Goal: Information Seeking & Learning: Understand process/instructions

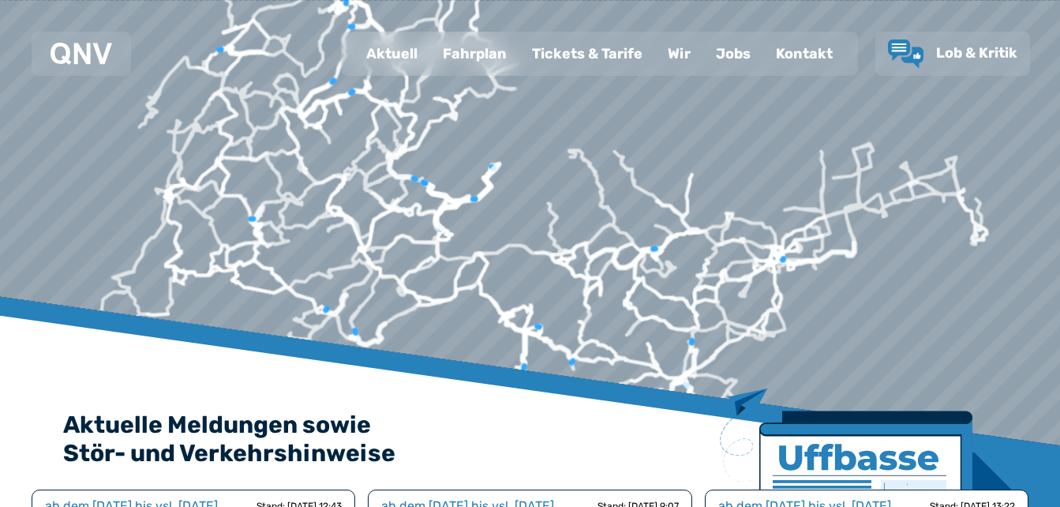
click at [808, 51] on div "Kontakt" at bounding box center [805, 53] width 82 height 41
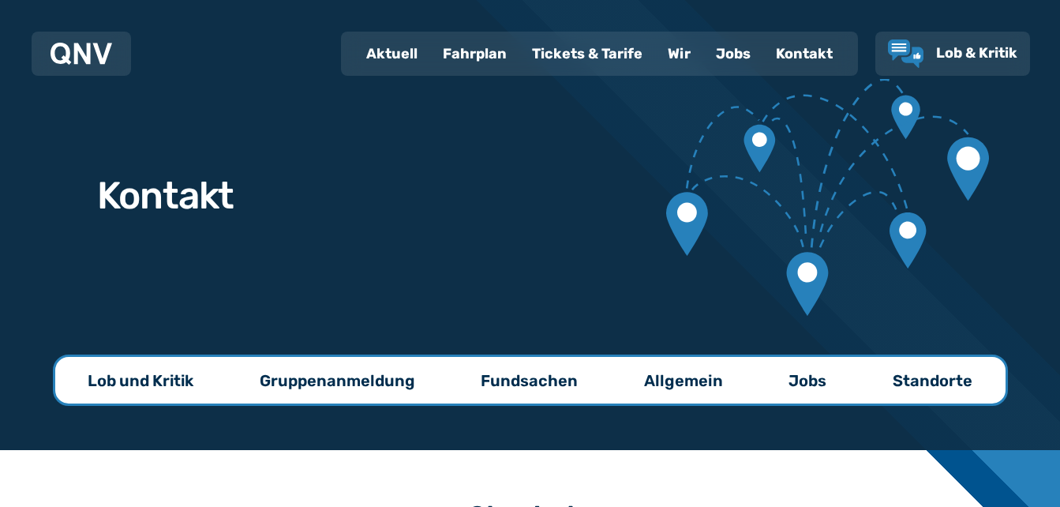
click at [126, 385] on p "Lob und Kritik" at bounding box center [141, 381] width 106 height 22
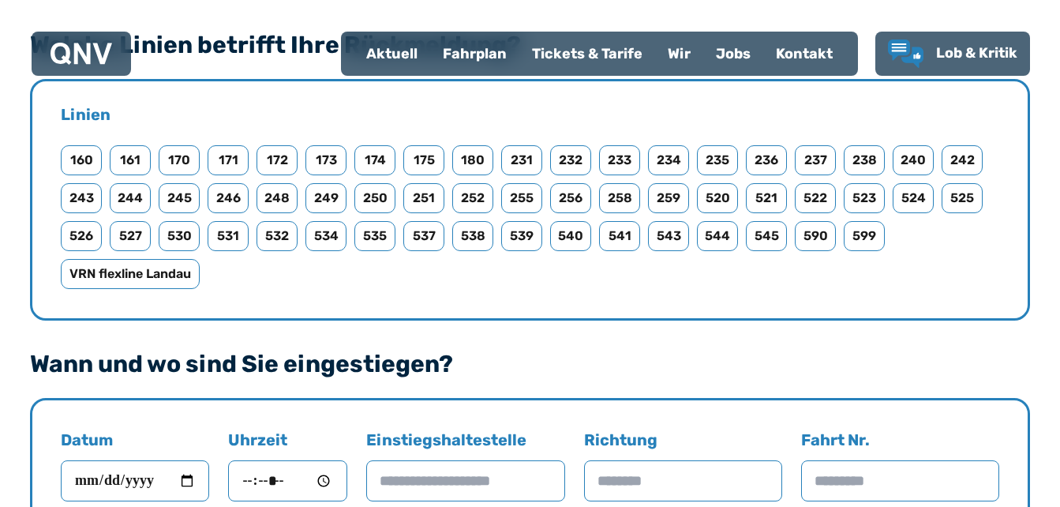
scroll to position [797, 0]
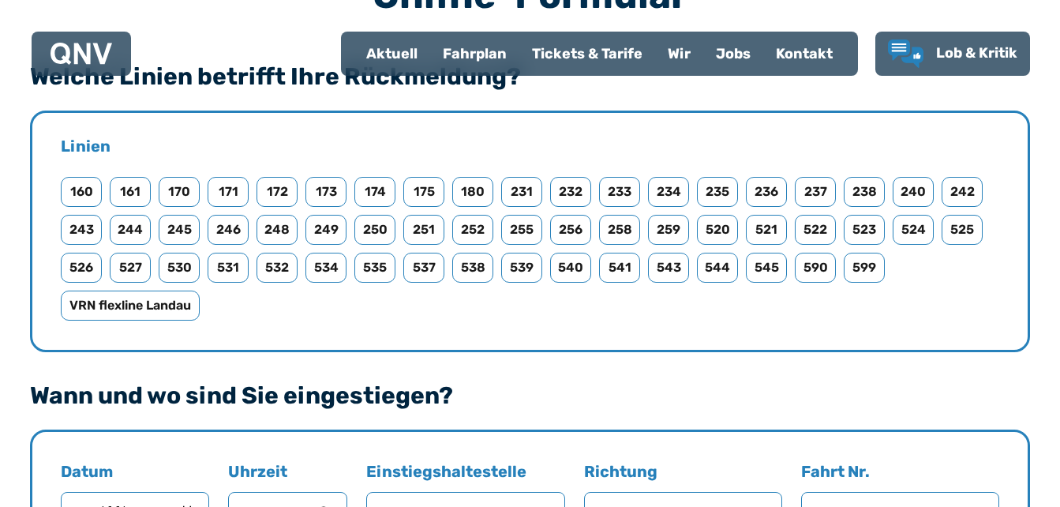
click at [467, 57] on div "Fahrplan" at bounding box center [474, 53] width 89 height 41
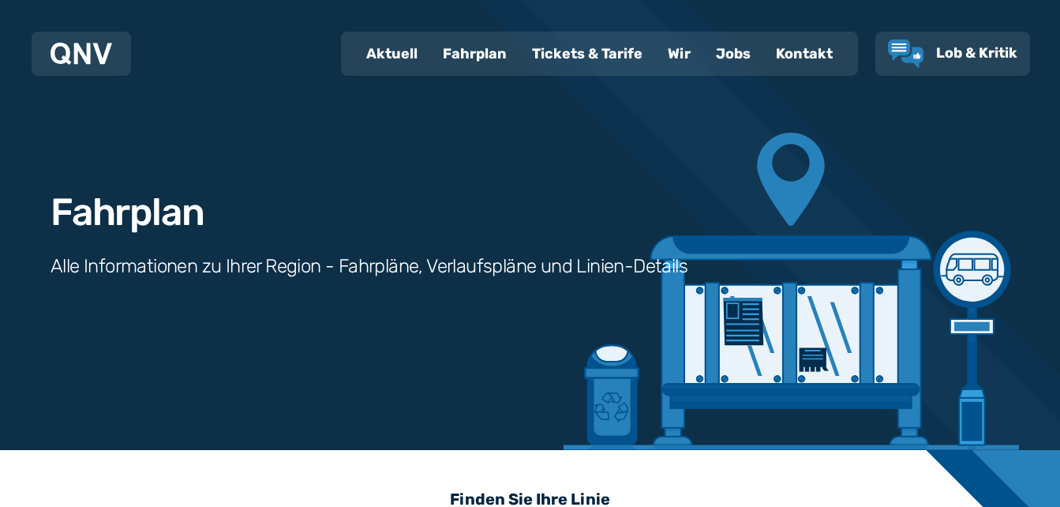
scroll to position [443, 0]
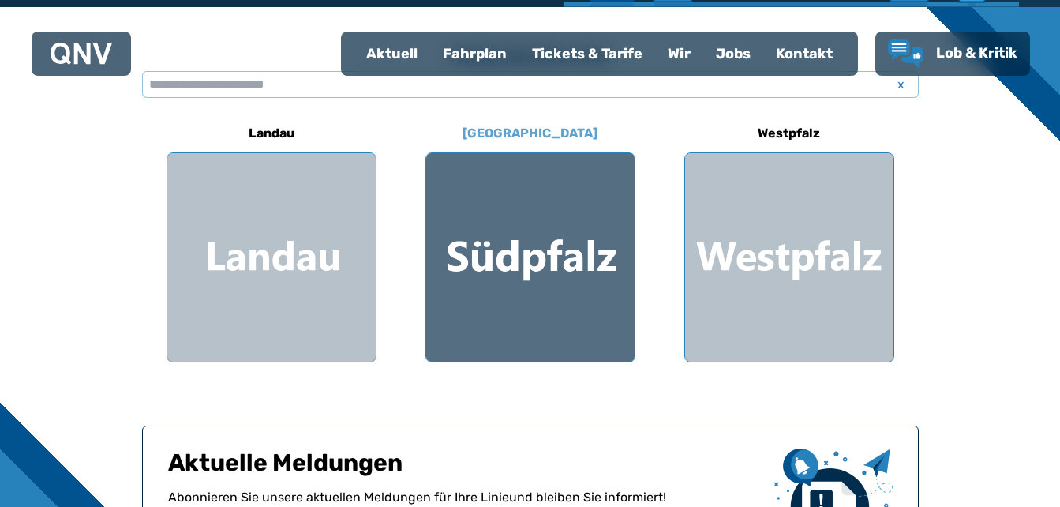
click at [517, 246] on div at bounding box center [530, 257] width 208 height 208
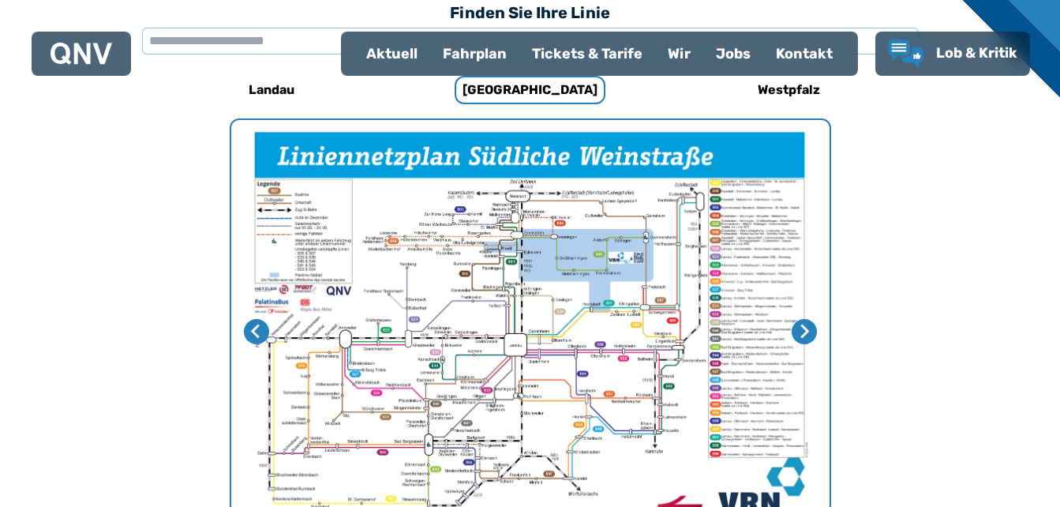
scroll to position [929, 0]
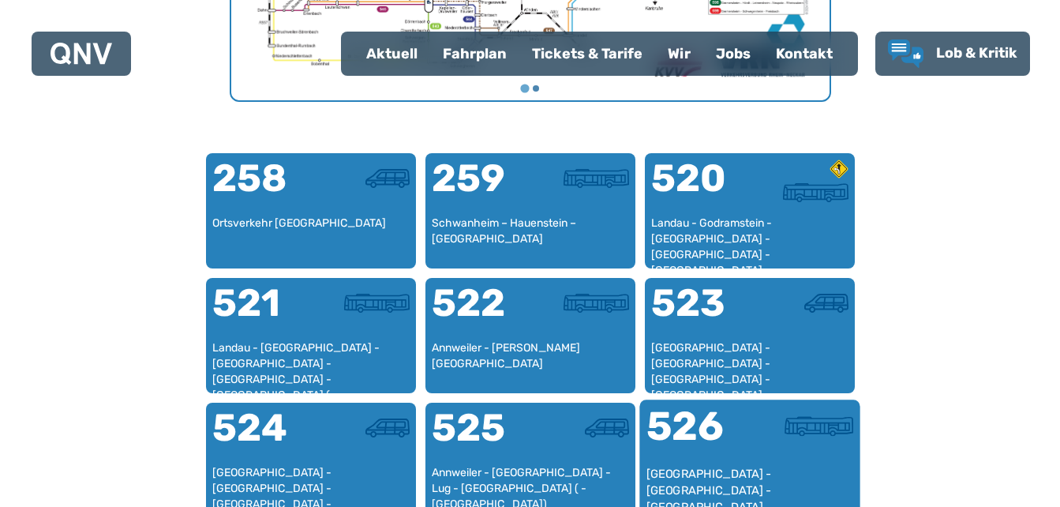
click at [708, 435] on div "526" at bounding box center [697, 436] width 103 height 59
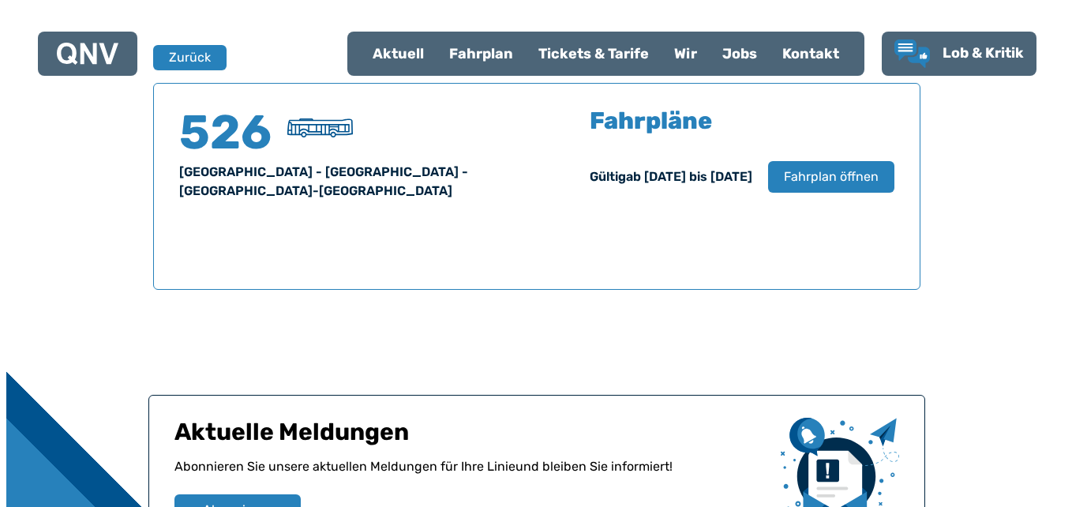
scroll to position [1041, 0]
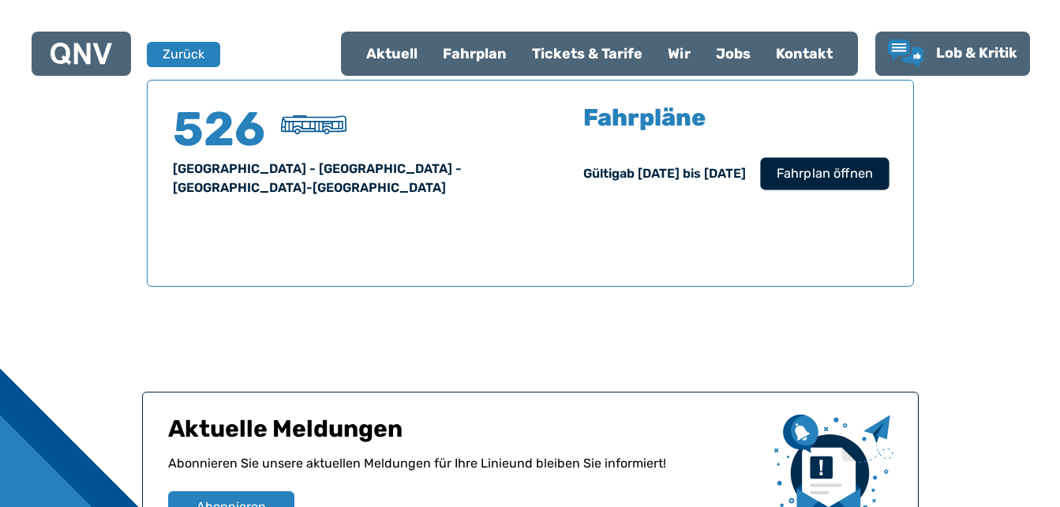
click at [819, 173] on span "Fahrplan öffnen" at bounding box center [824, 173] width 96 height 19
